Goal: Transaction & Acquisition: Purchase product/service

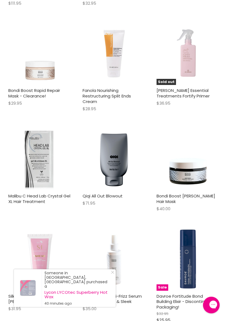
scroll to position [1403, 0]
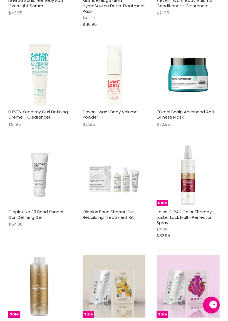
scroll to position [2594, 0]
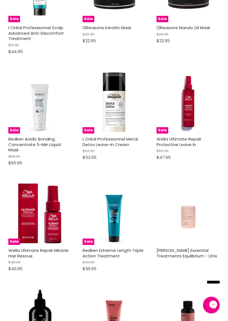
scroll to position [5476, 0]
click at [193, 248] on link "De Lorenzo Essential Treatments Equilibrium - Litre" at bounding box center [186, 253] width 61 height 11
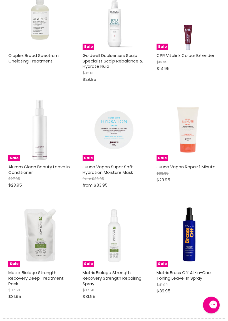
scroll to position [6530, 0]
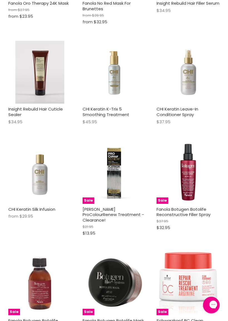
scroll to position [7128, 0]
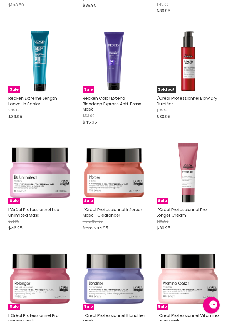
scroll to position [10888, 0]
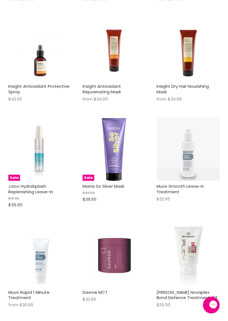
scroll to position [13640, 0]
click at [112, 224] on img "Main content" at bounding box center [114, 255] width 42 height 63
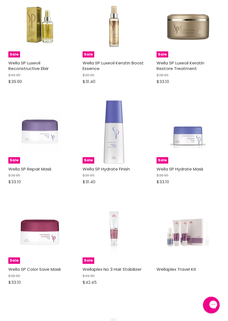
scroll to position [14610, 0]
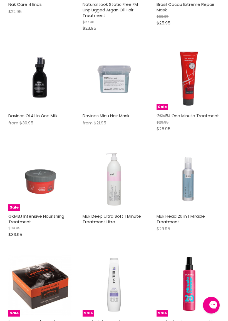
scroll to position [16999, 0]
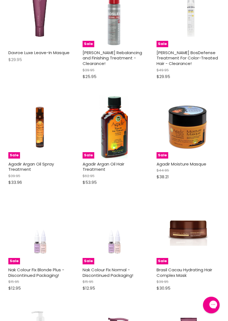
scroll to position [19688, 0]
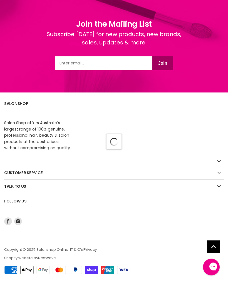
scroll to position [1938, 0]
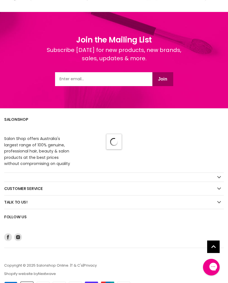
scroll to position [1922, 0]
